Goal: Navigation & Orientation: Understand site structure

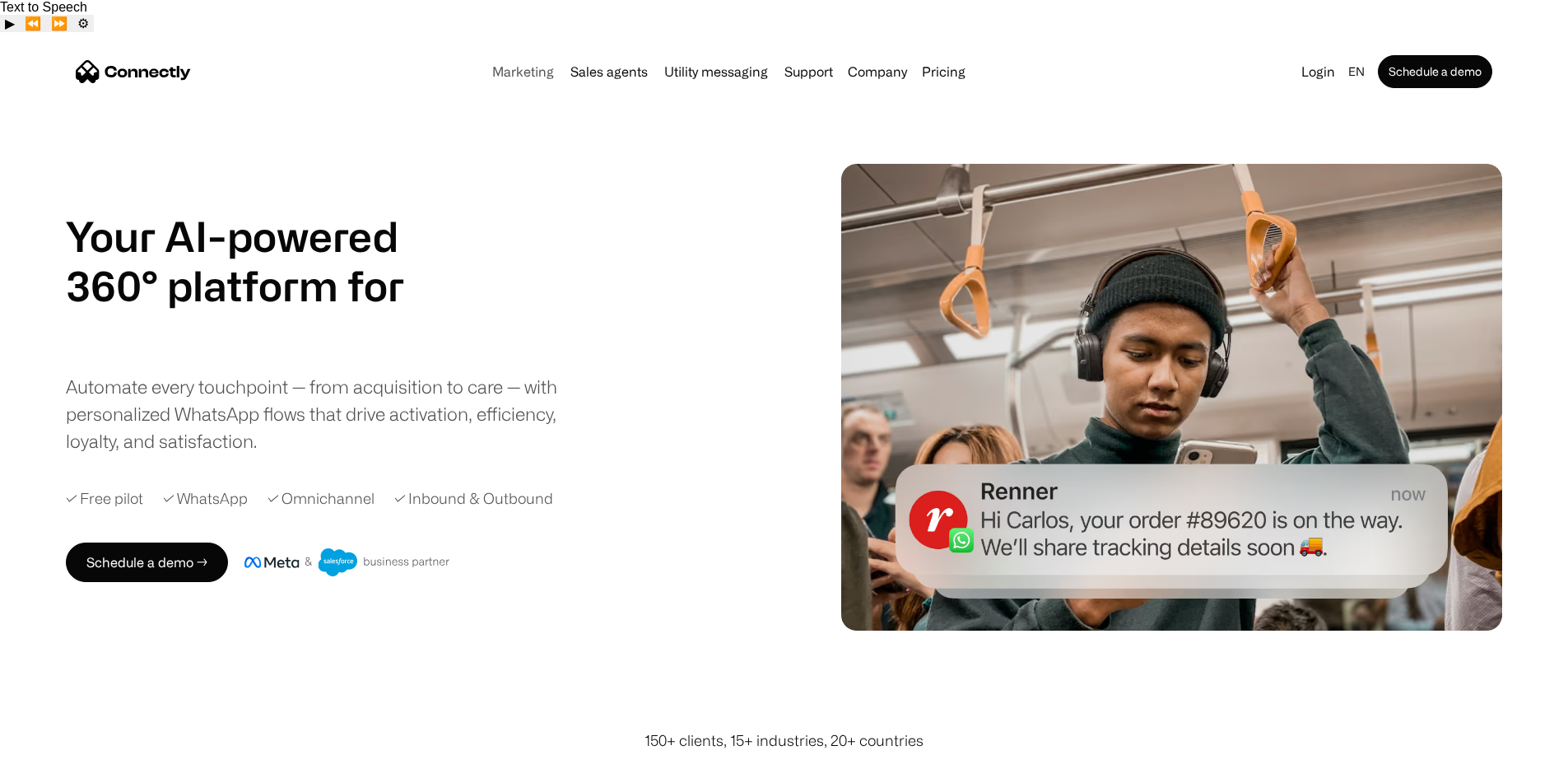
click at [492, 65] on link "Marketing" at bounding box center [523, 72] width 75 height 13
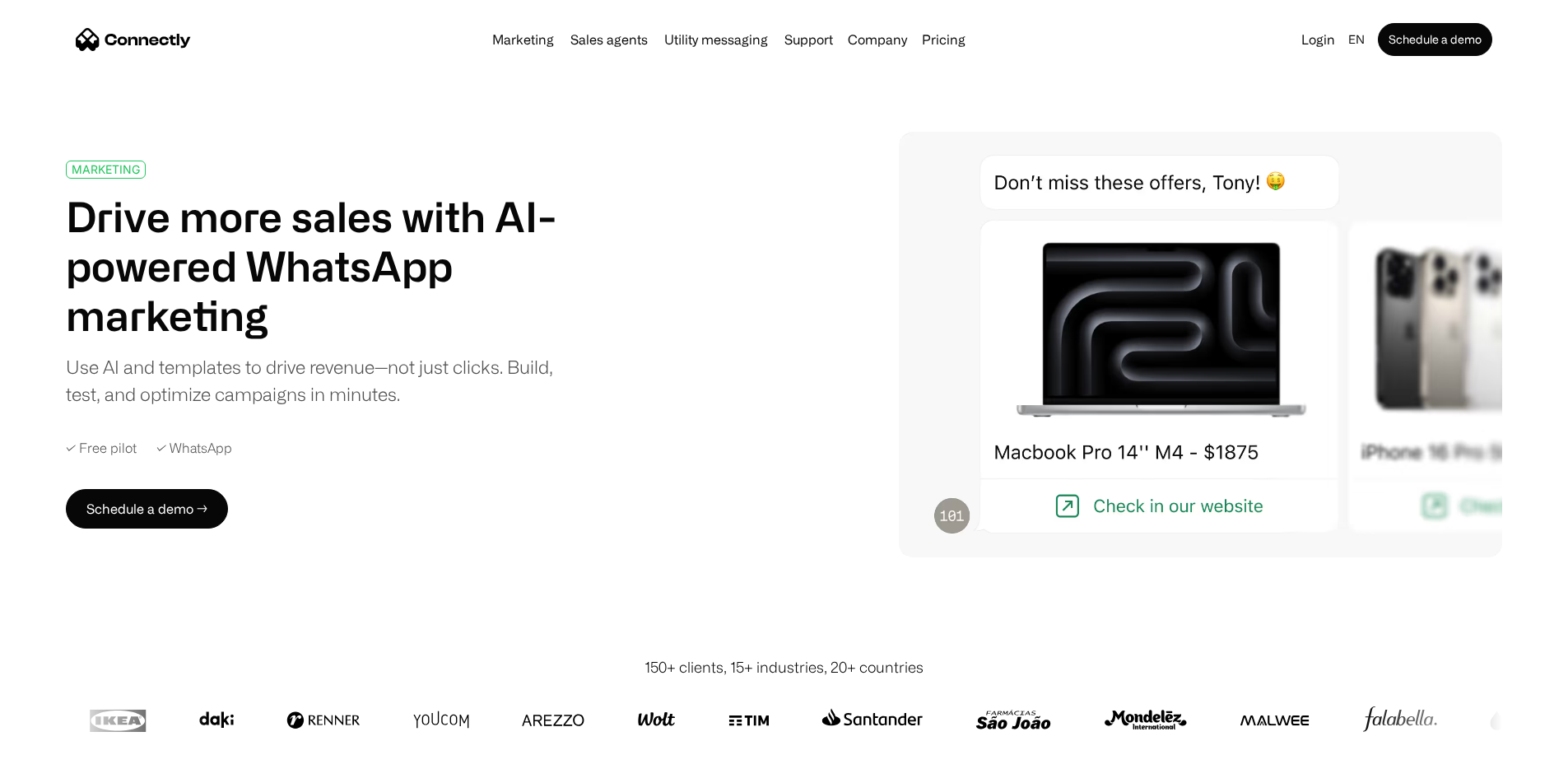
click at [575, 41] on link "Sales agents" at bounding box center [609, 39] width 90 height 13
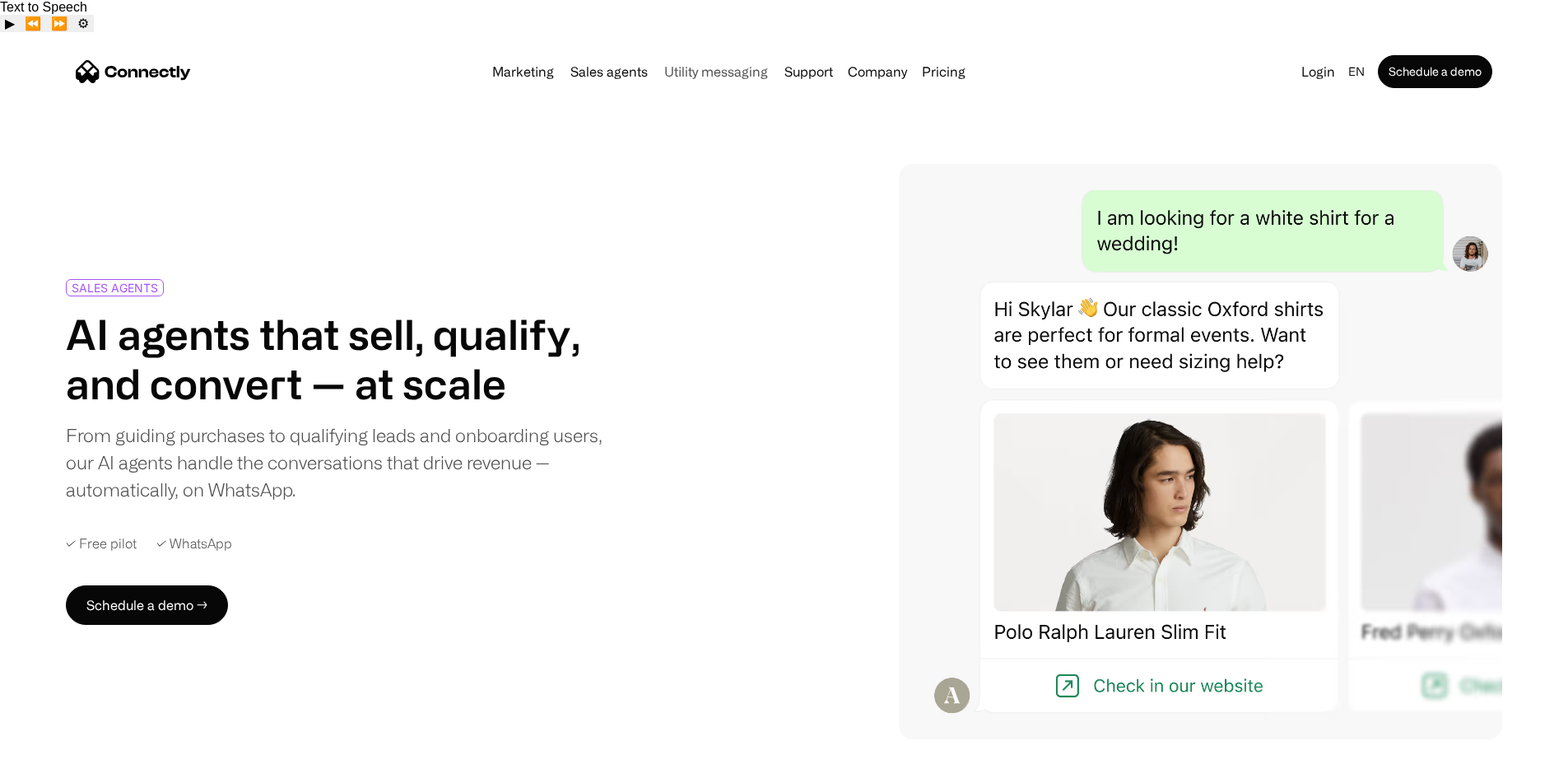
click at [717, 65] on link "Utility messaging" at bounding box center [716, 72] width 117 height 13
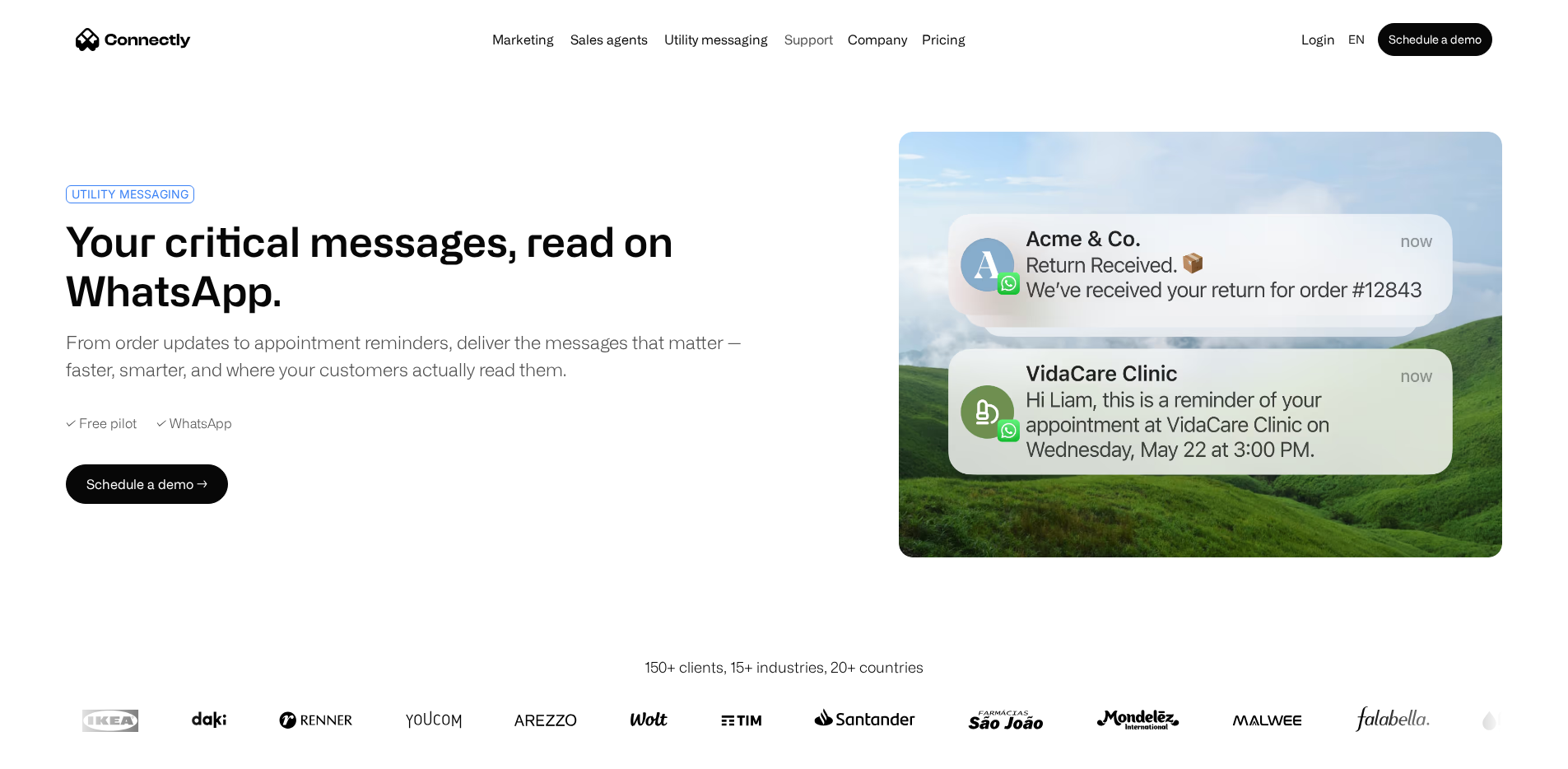
drag, startPoint x: 0, startPoint y: 0, endPoint x: 823, endPoint y: 43, distance: 824.1
click at [823, 43] on link "Support" at bounding box center [809, 39] width 62 height 13
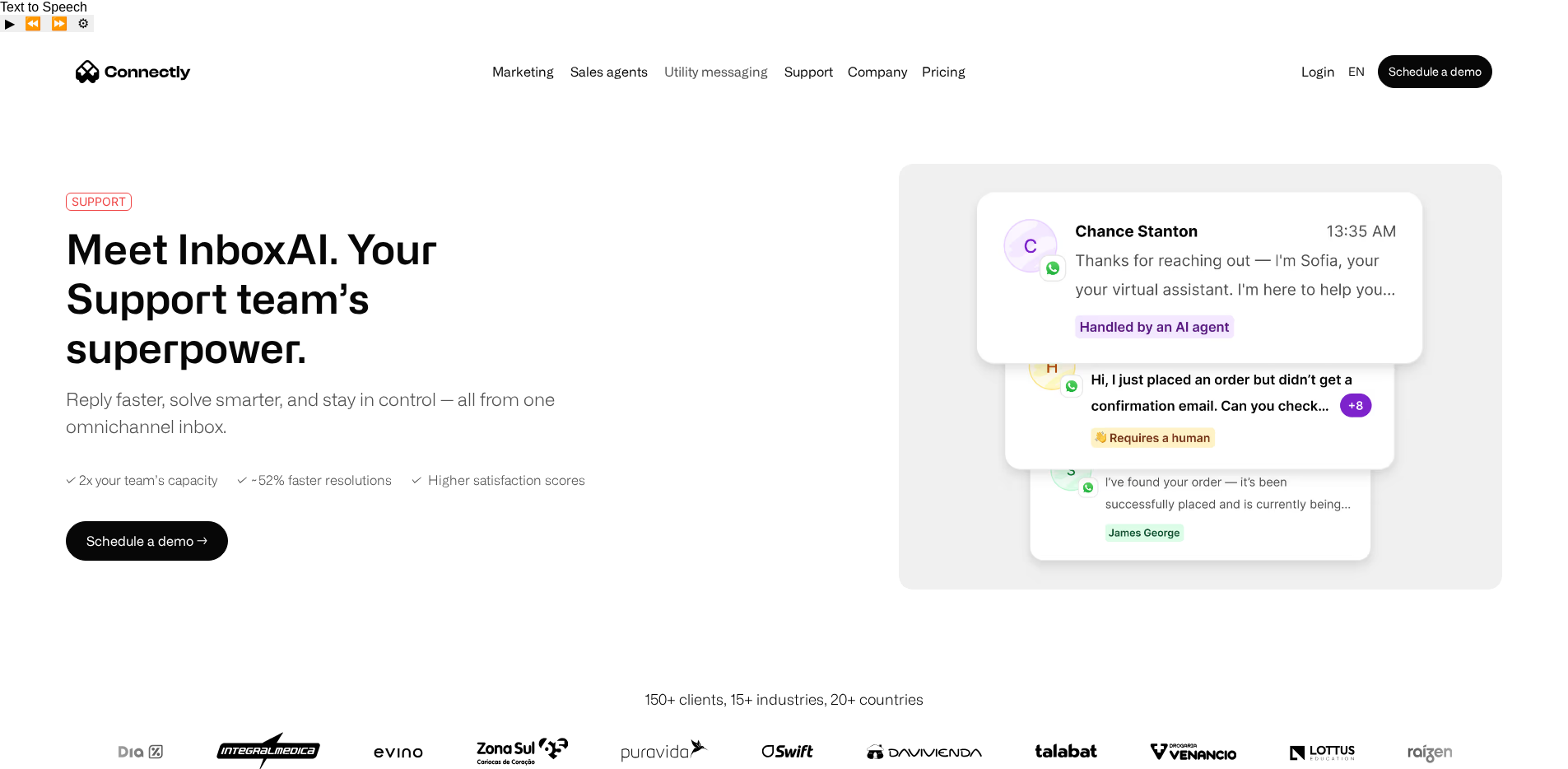
click at [735, 65] on link "Utility messaging" at bounding box center [716, 72] width 117 height 13
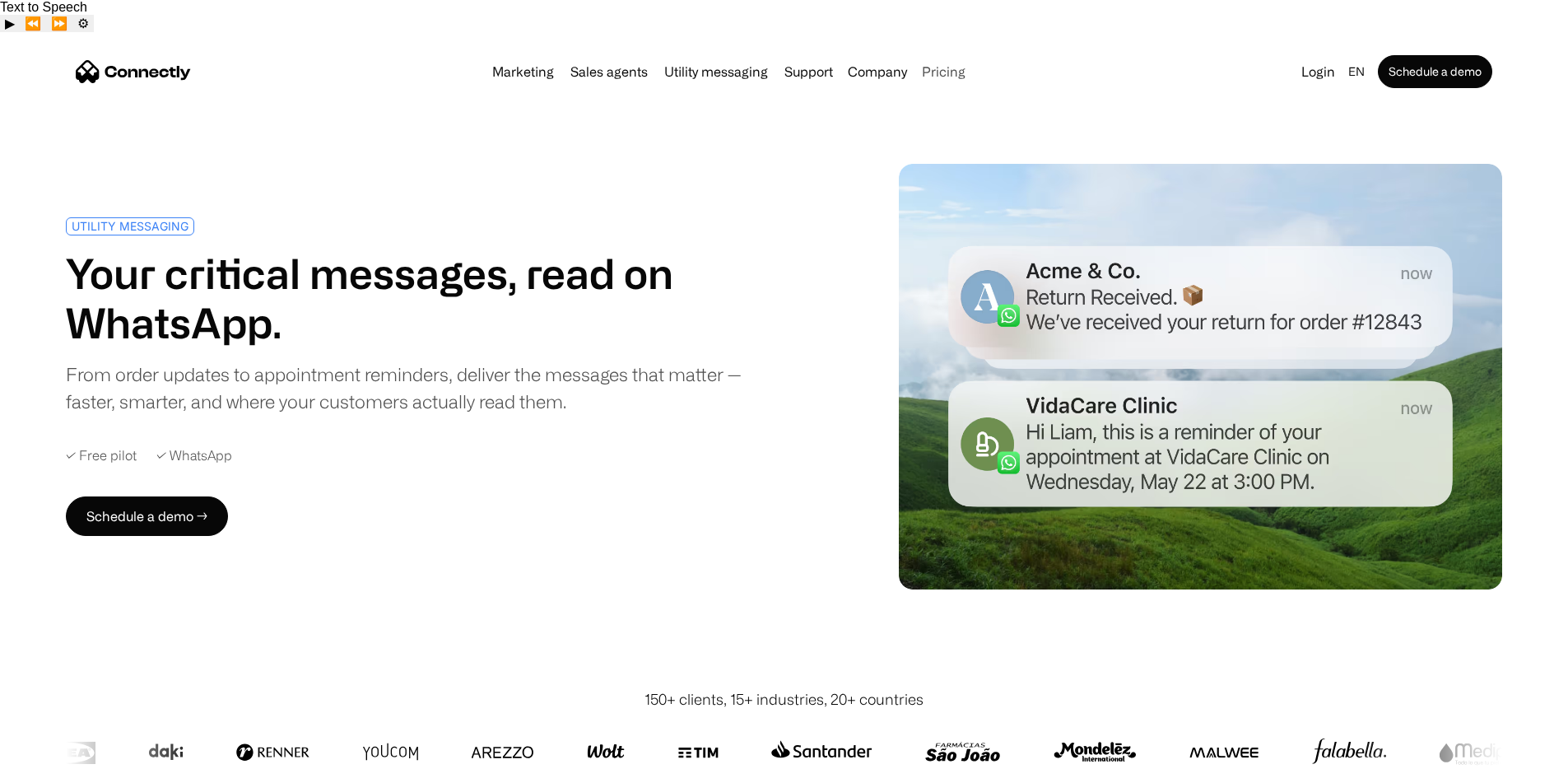
click at [967, 65] on link "Pricing" at bounding box center [944, 72] width 57 height 13
